Goal: Navigation & Orientation: Go to known website

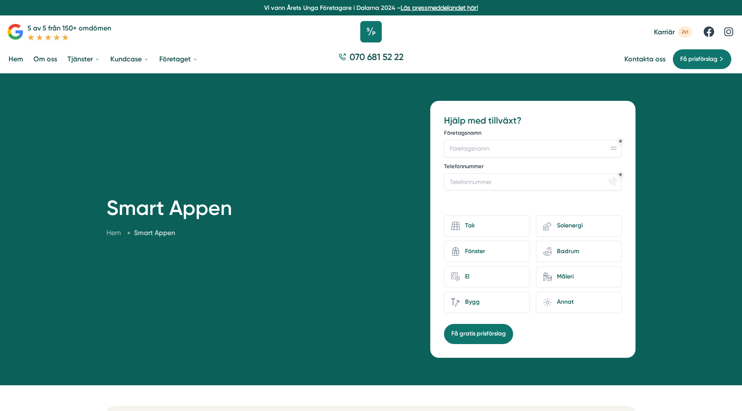
click at [369, 31] on icon at bounding box center [370, 31] width 21 height 21
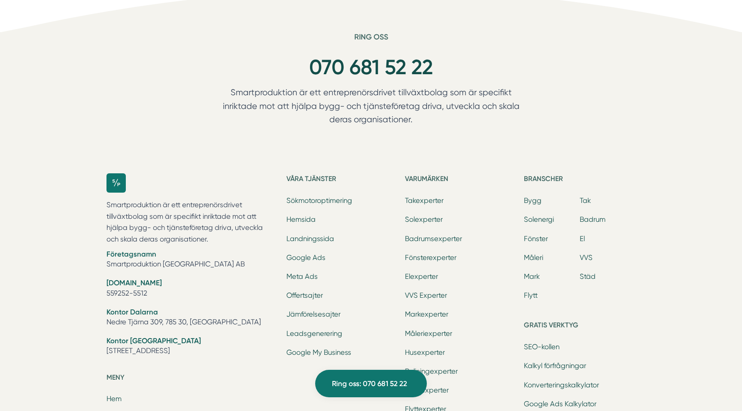
scroll to position [2540, 0]
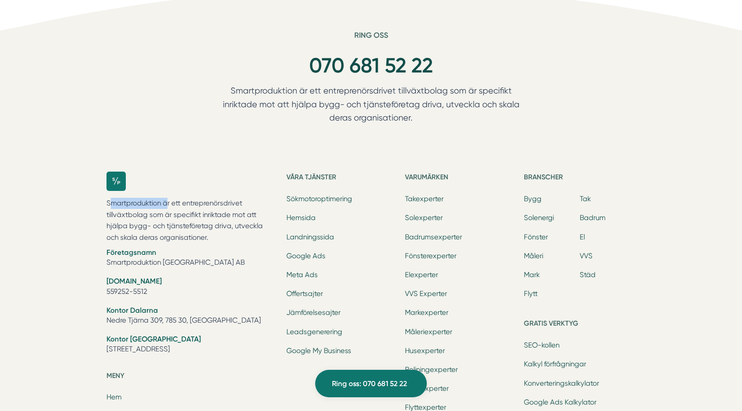
drag, startPoint x: 112, startPoint y: 270, endPoint x: 166, endPoint y: 275, distance: 54.8
click at [166, 243] on p "Smartproduktion är ett entreprenörsdrivet tillväxtbolag som är specifikt inrikt…" at bounding box center [191, 220] width 170 height 45
